Goal: Information Seeking & Learning: Check status

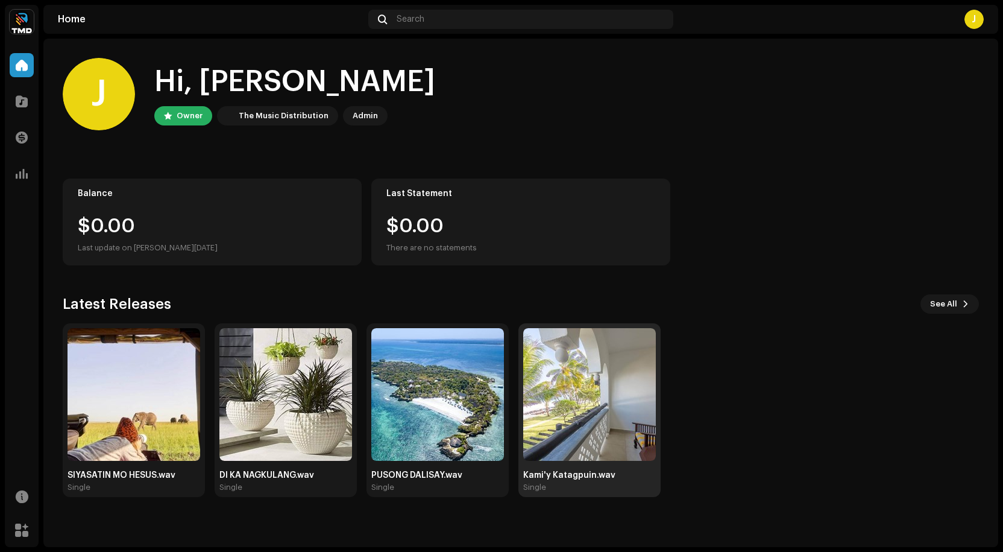
click at [596, 375] on img at bounding box center [589, 394] width 133 height 133
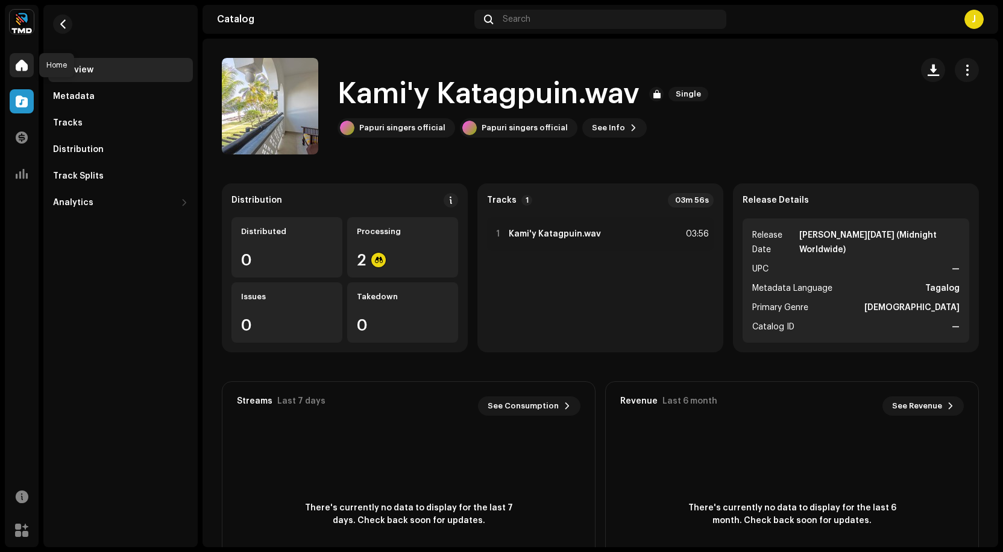
click at [19, 63] on span at bounding box center [22, 65] width 12 height 10
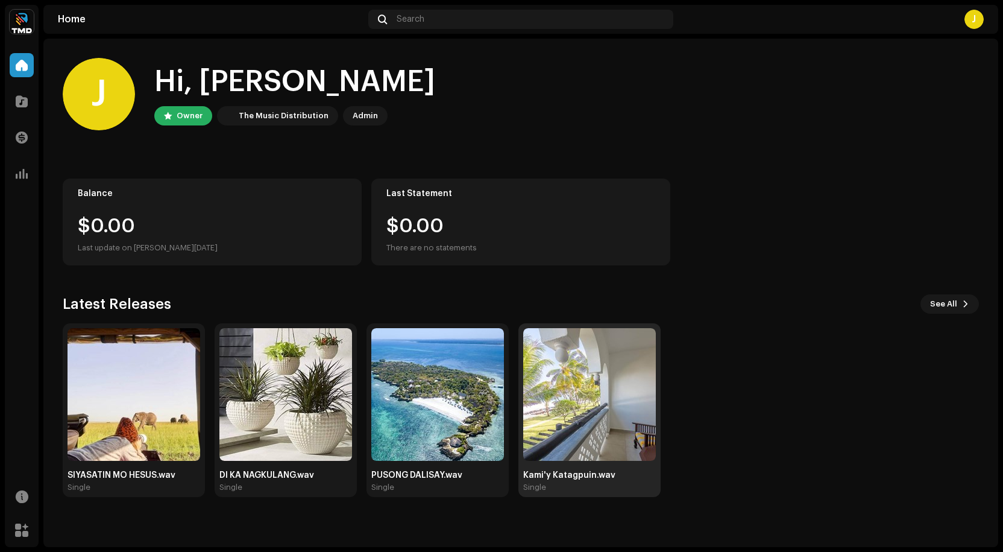
click at [567, 377] on img at bounding box center [589, 394] width 133 height 133
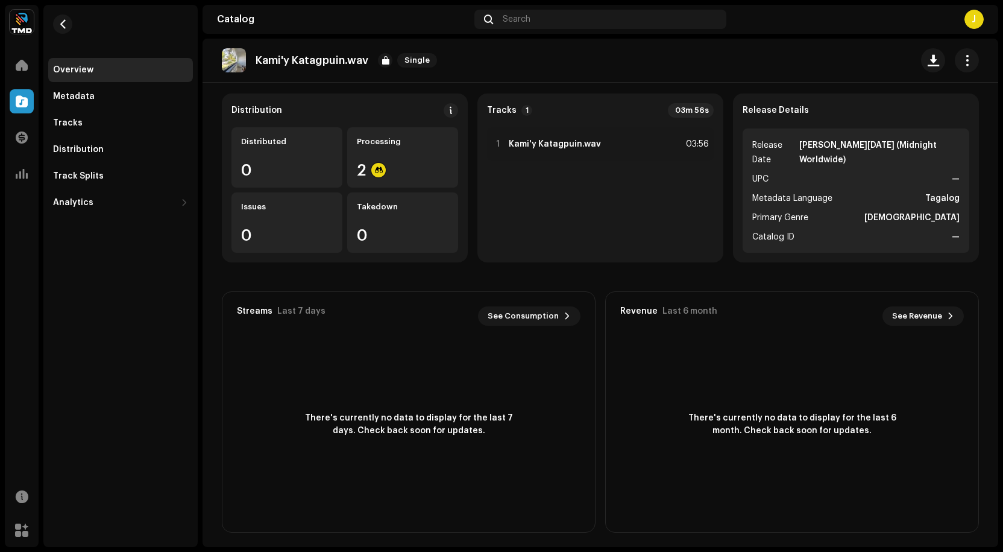
scroll to position [95, 0]
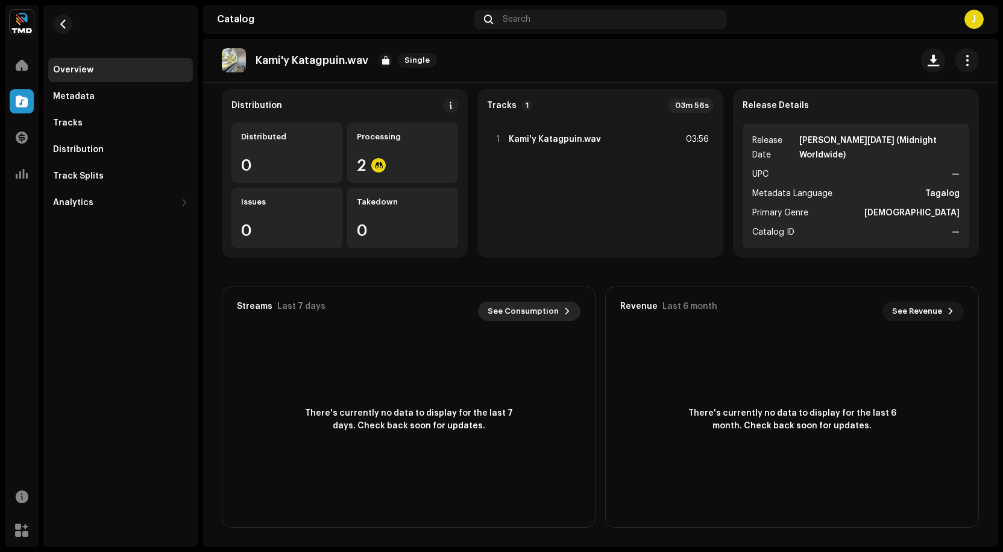
click at [553, 309] on span "See Consumption" at bounding box center [523, 311] width 71 height 24
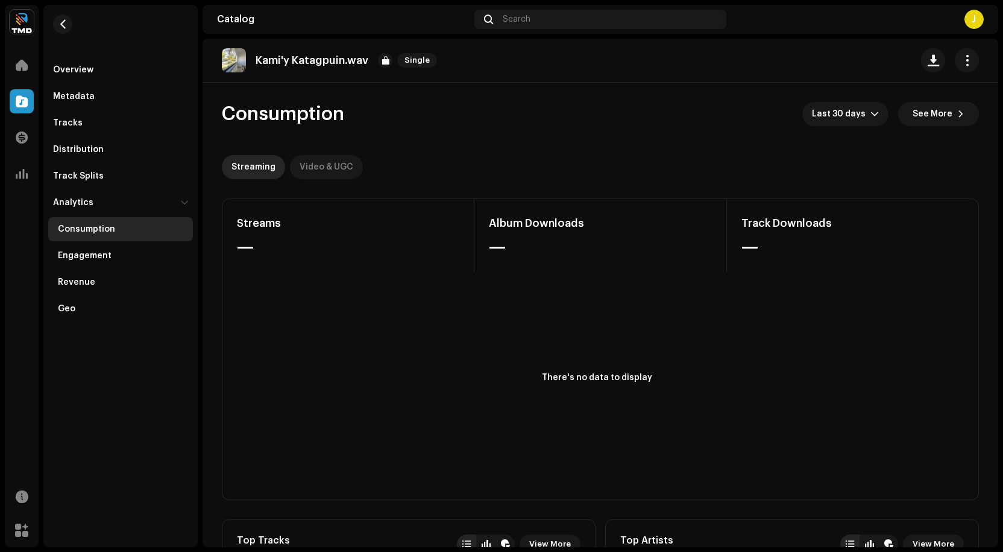
click at [312, 166] on div "Video & UGC" at bounding box center [327, 167] width 54 height 24
click at [24, 62] on span at bounding box center [22, 65] width 12 height 10
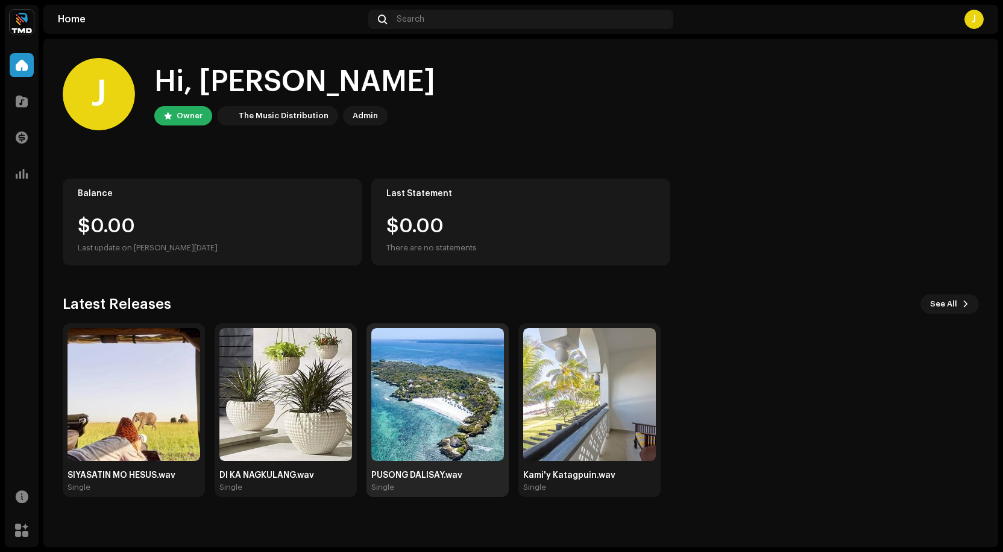
click at [429, 378] on img at bounding box center [437, 394] width 133 height 133
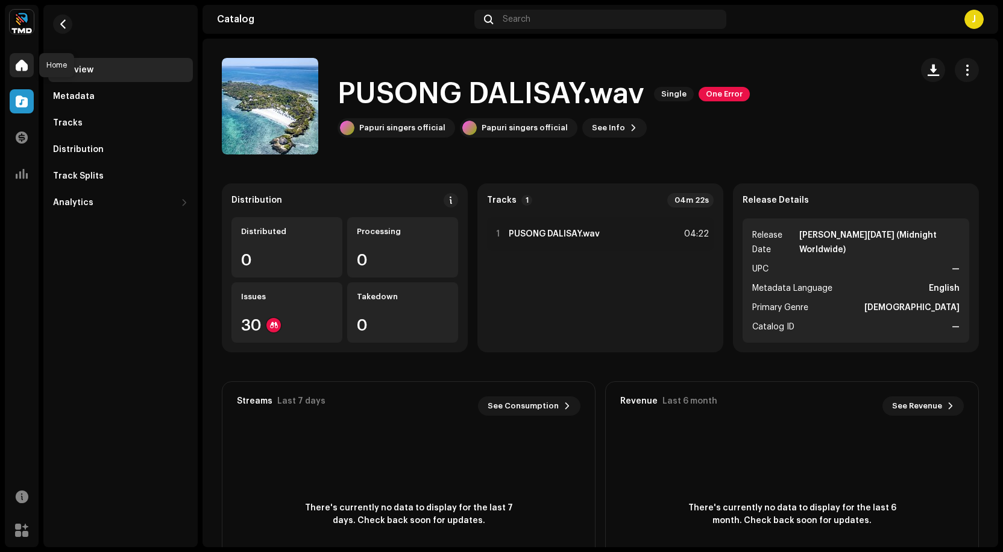
click at [16, 63] on span at bounding box center [22, 65] width 12 height 10
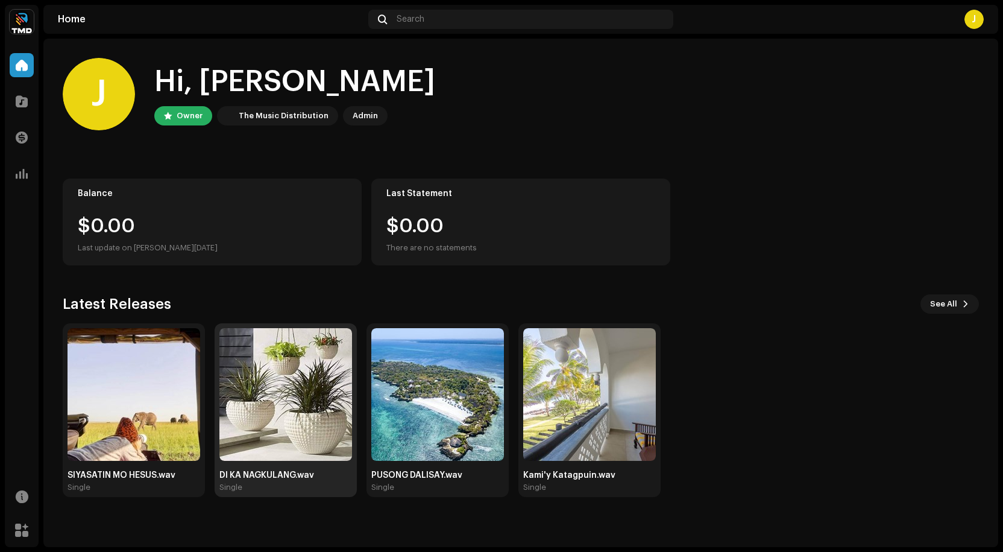
click at [290, 373] on img at bounding box center [285, 394] width 133 height 133
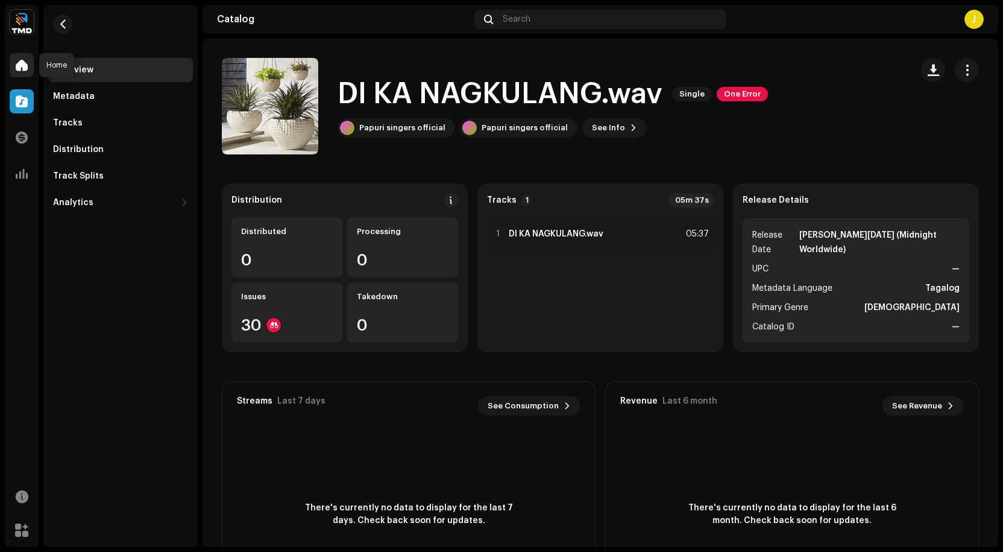
click at [19, 63] on span at bounding box center [22, 65] width 12 height 10
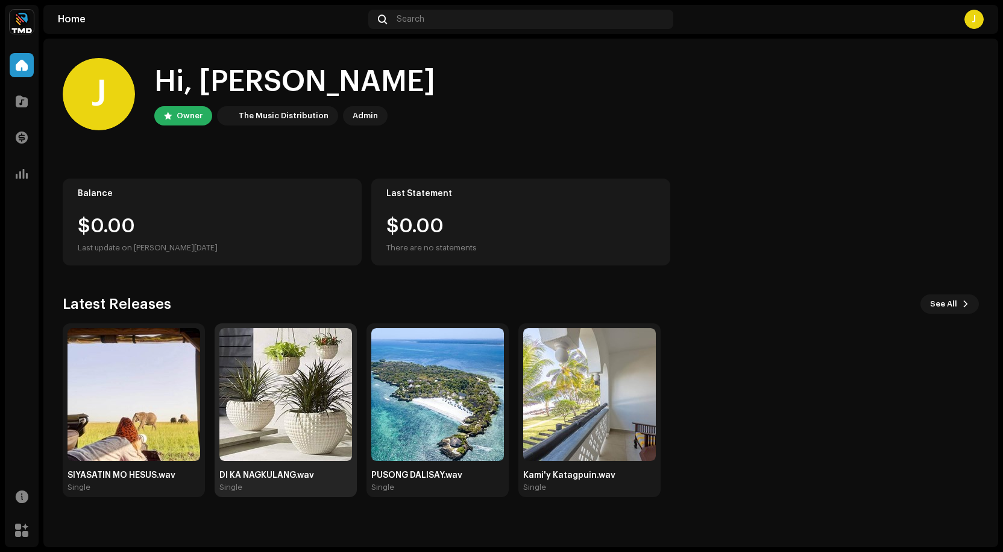
click at [283, 377] on img at bounding box center [285, 394] width 133 height 133
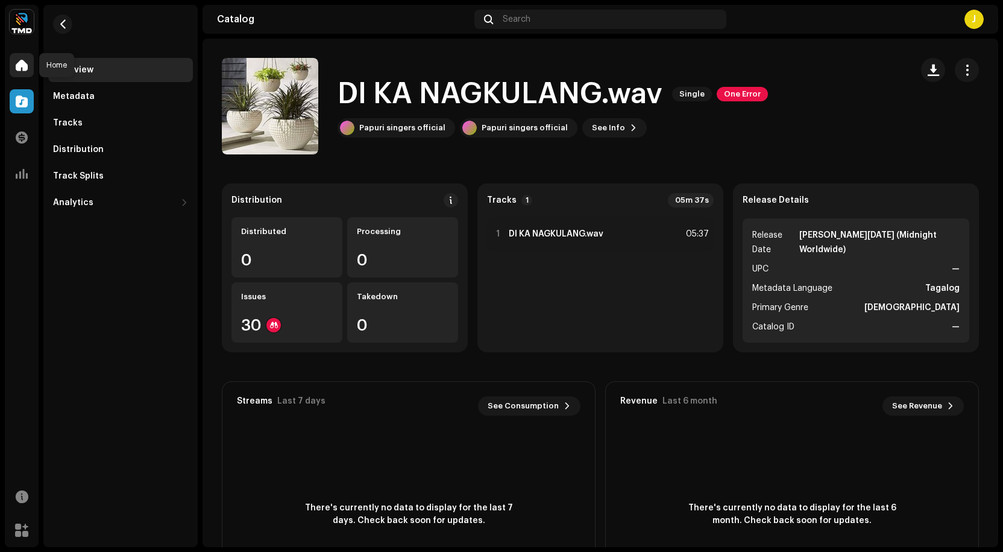
click at [24, 68] on span at bounding box center [22, 65] width 12 height 10
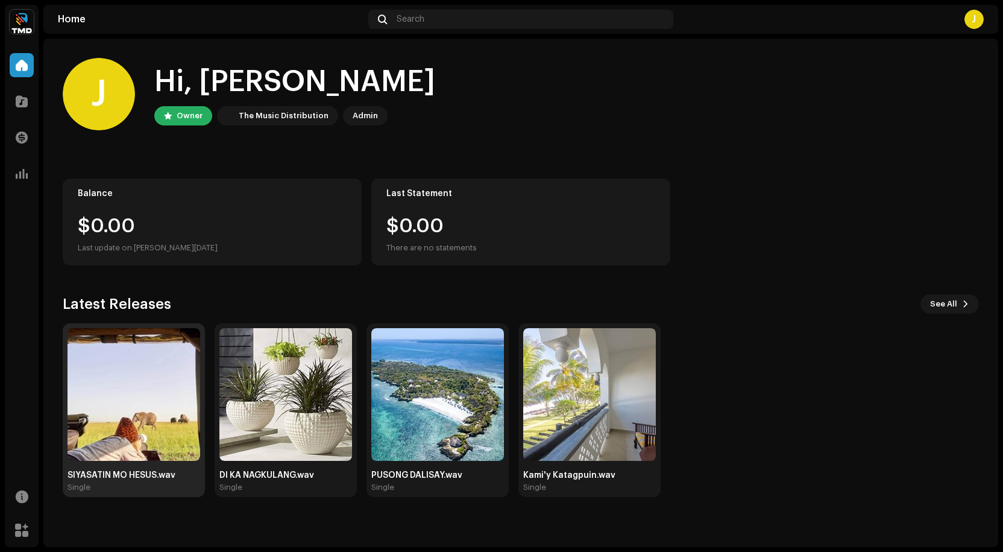
click at [158, 386] on img at bounding box center [134, 394] width 133 height 133
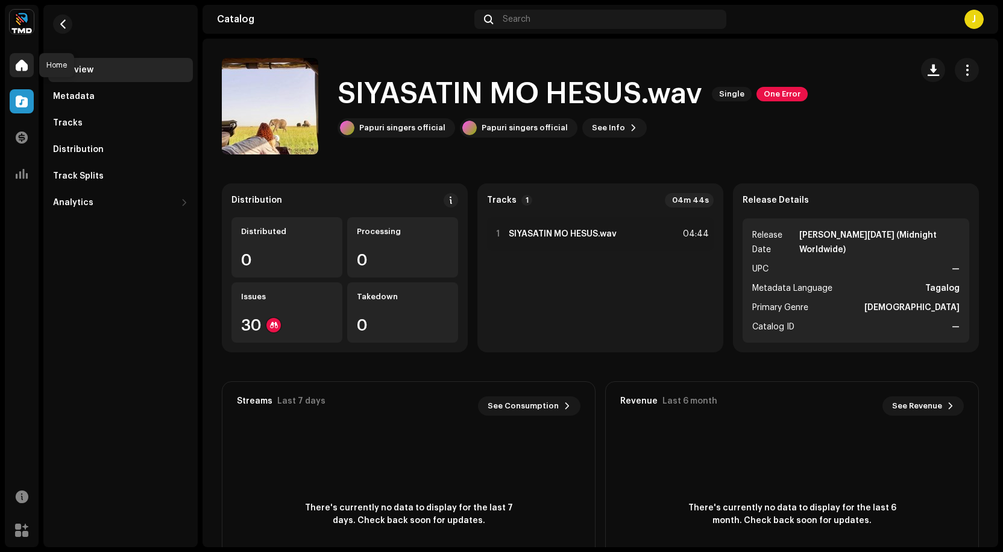
click at [23, 65] on span at bounding box center [22, 65] width 12 height 10
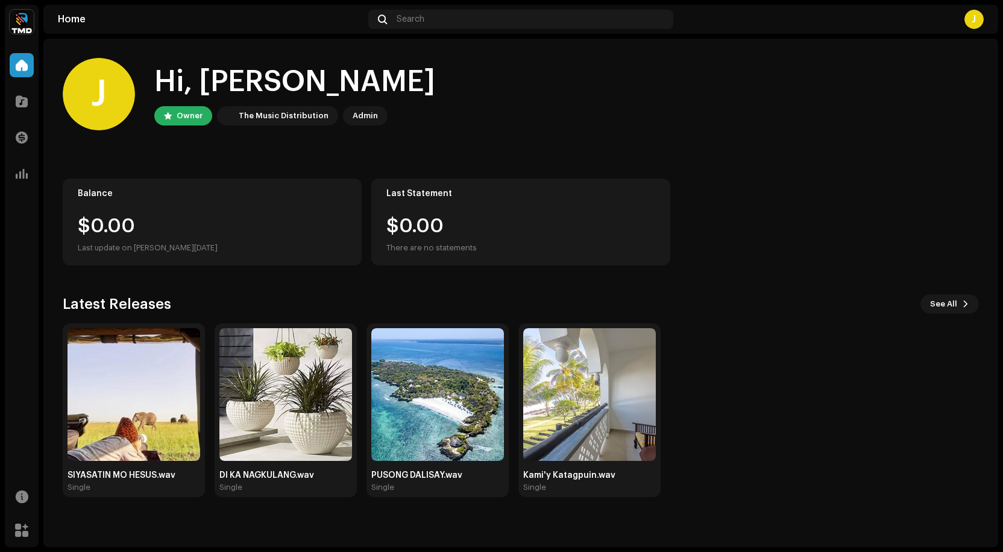
click at [975, 21] on div "J" at bounding box center [974, 19] width 19 height 19
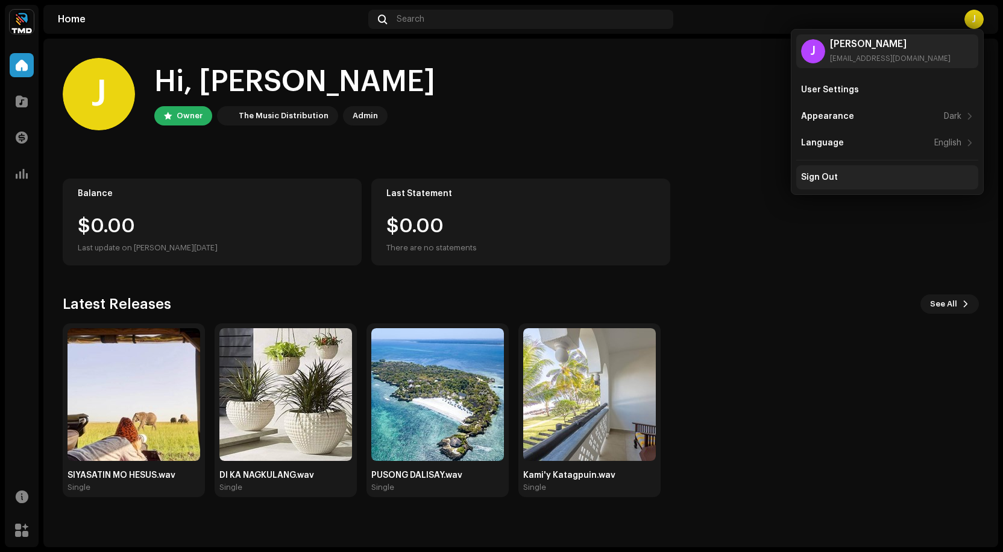
click at [824, 175] on div "Sign Out" at bounding box center [819, 177] width 37 height 10
